Goal: Find specific page/section: Find specific page/section

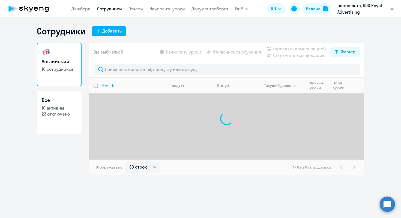
select select "30"
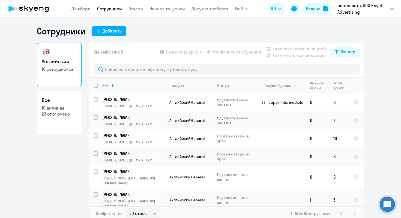
click at [49, 102] on h3 "Все" at bounding box center [59, 100] width 35 height 7
select select "30"
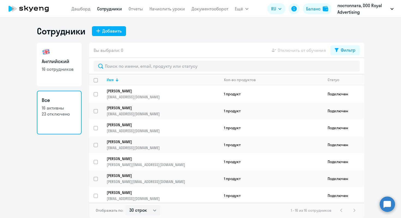
click at [65, 65] on link "Английский 16 сотрудников" at bounding box center [59, 65] width 45 height 44
select select "30"
